Goal: Task Accomplishment & Management: Manage account settings

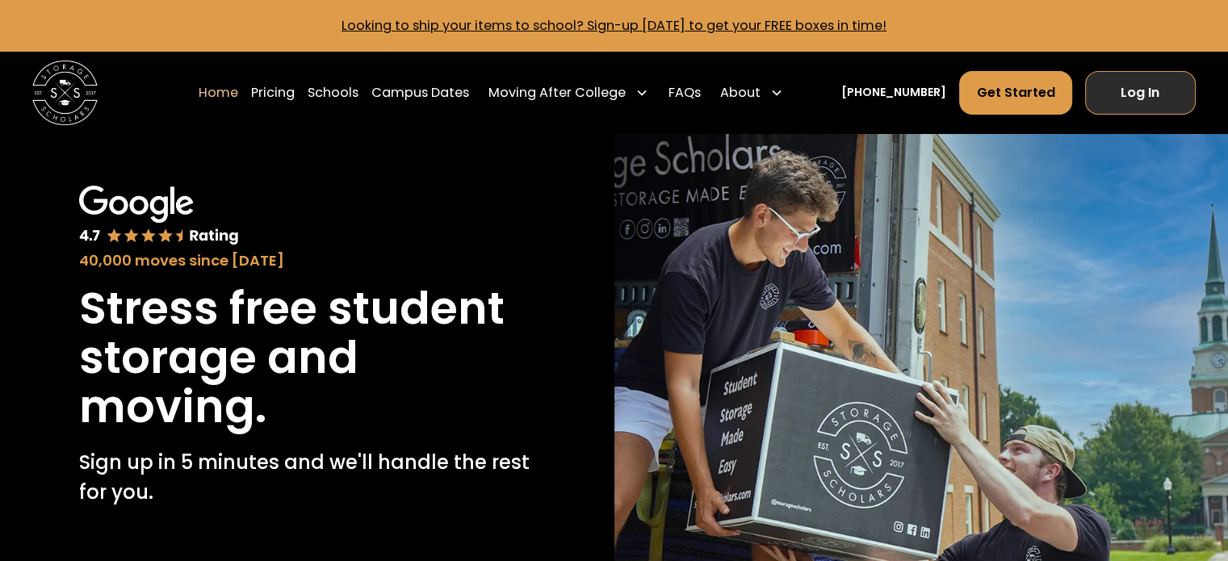
click at [1137, 96] on link "Log In" at bounding box center [1140, 93] width 111 height 44
click at [1166, 86] on link "Log In" at bounding box center [1140, 93] width 111 height 44
click at [1169, 77] on link "Log In" at bounding box center [1140, 93] width 111 height 44
click at [1143, 96] on link "Log In" at bounding box center [1140, 93] width 111 height 44
